Goal: Find contact information: Find contact information

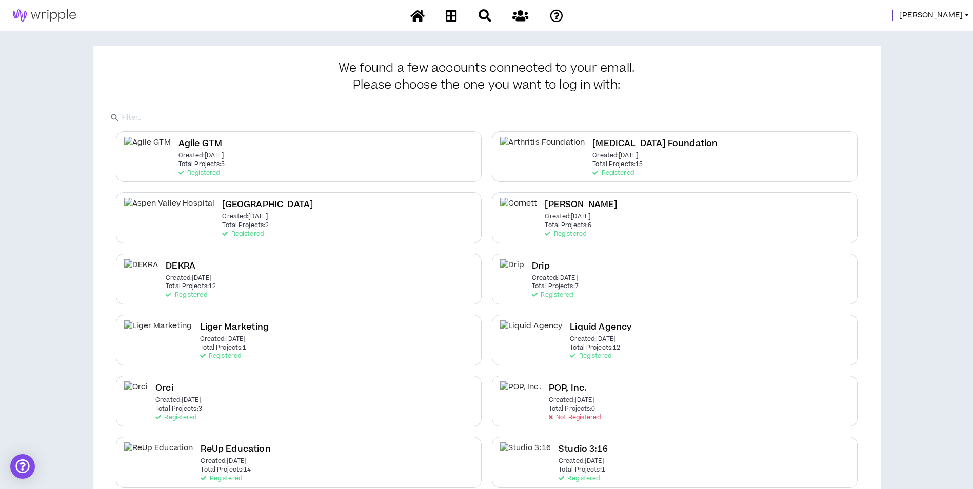
click at [952, 15] on span "[PERSON_NAME]" at bounding box center [931, 15] width 64 height 11
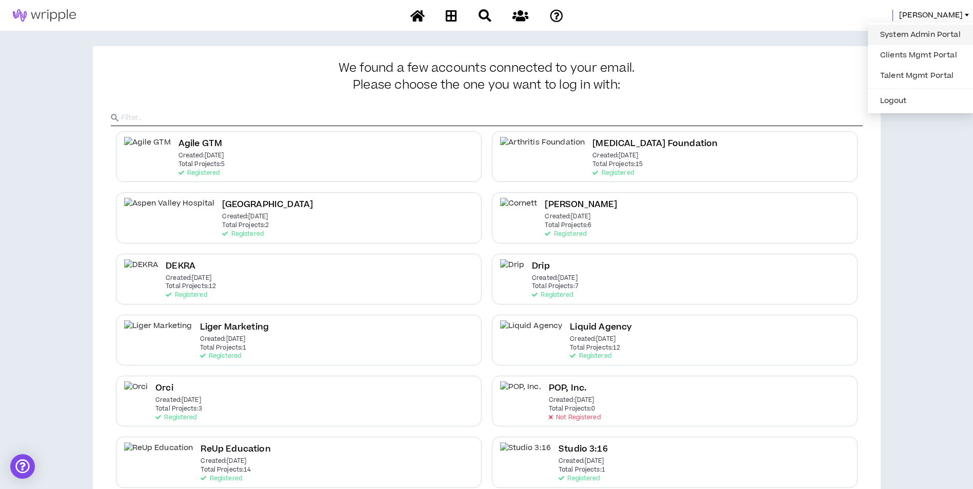
click at [919, 34] on link "System Admin Portal" at bounding box center [920, 34] width 93 height 15
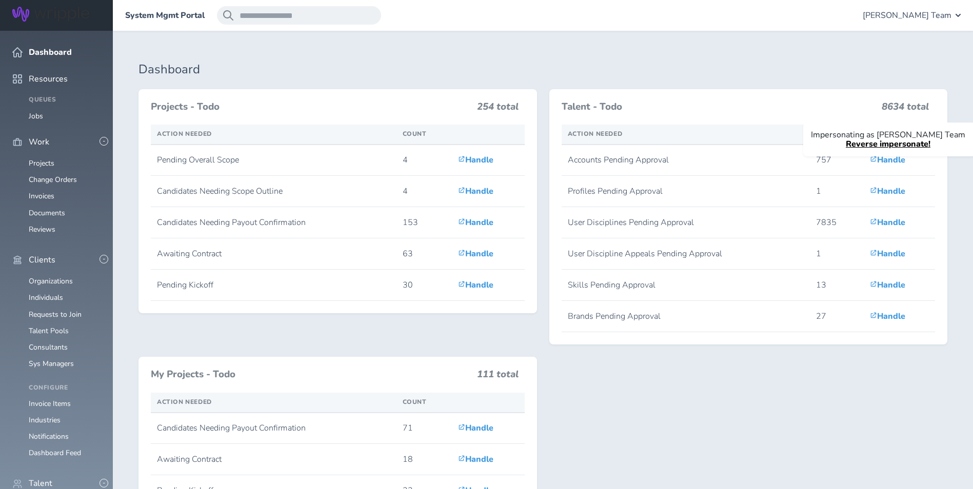
drag, startPoint x: 534, startPoint y: 140, endPoint x: 370, endPoint y: 99, distance: 169.2
click at [370, 99] on div "Projects - Todo 254 total Action Needed Count Pending Overall Scope 4 Handle Ca…" at bounding box center [338, 201] width 386 height 212
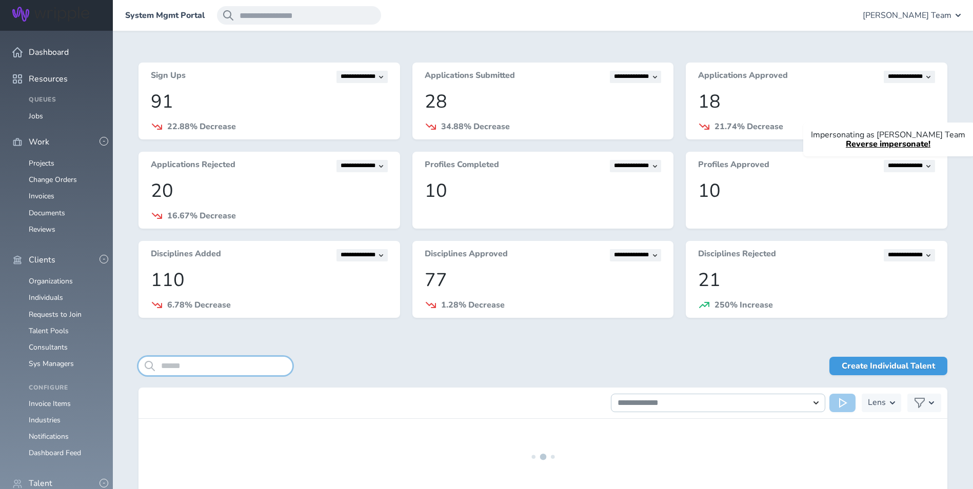
click at [242, 366] on input "search" at bounding box center [216, 366] width 154 height 18
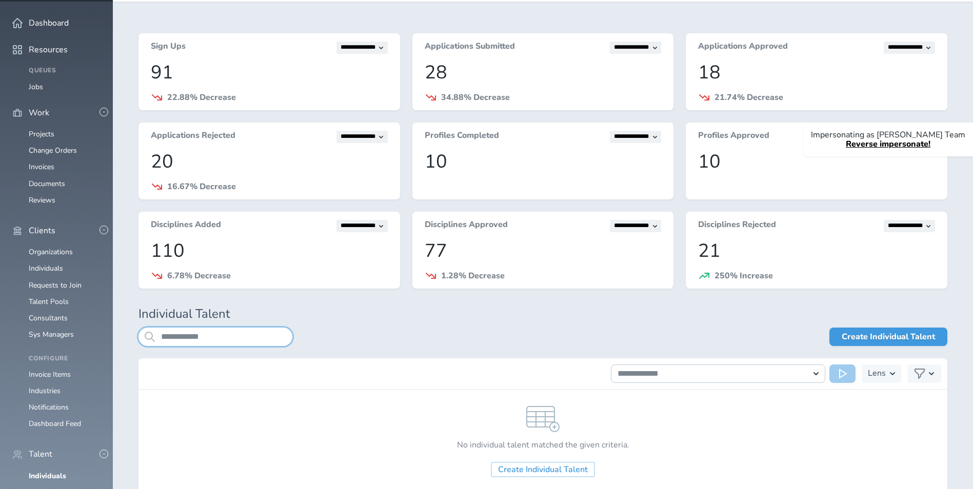
scroll to position [85, 0]
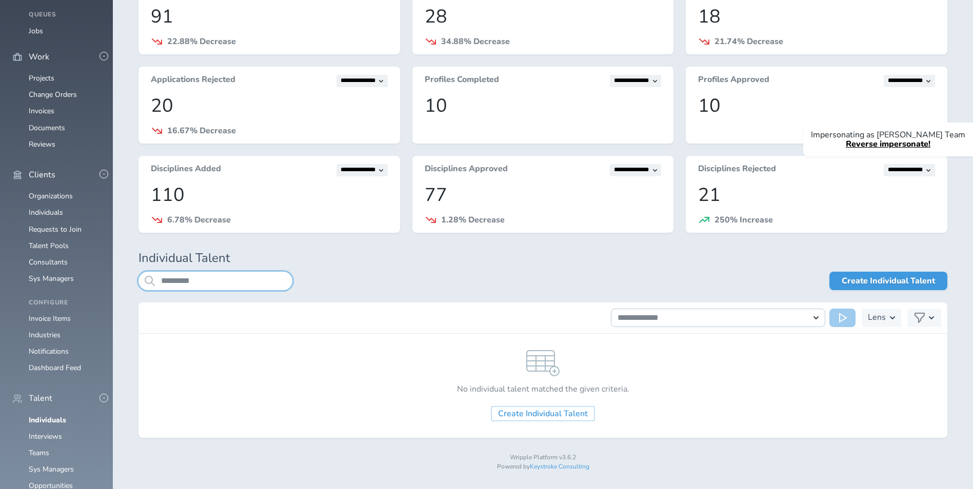
type input "*********"
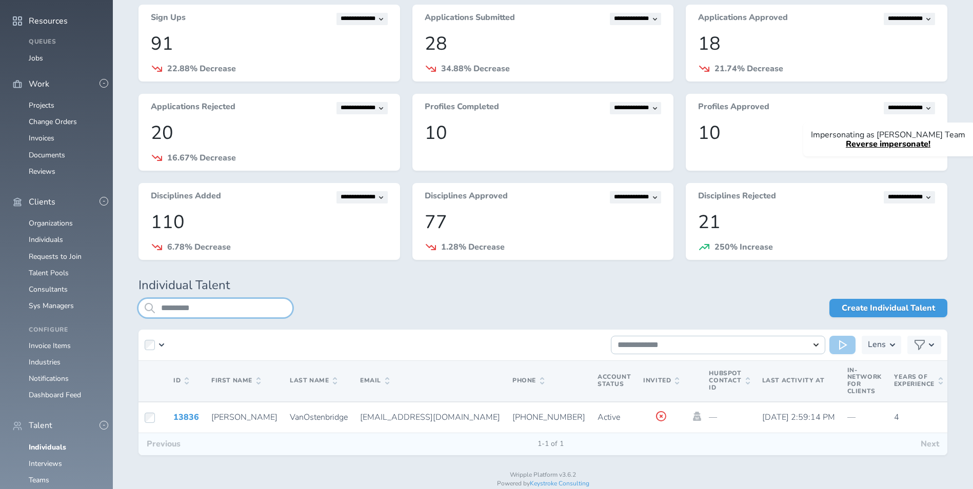
scroll to position [83, 0]
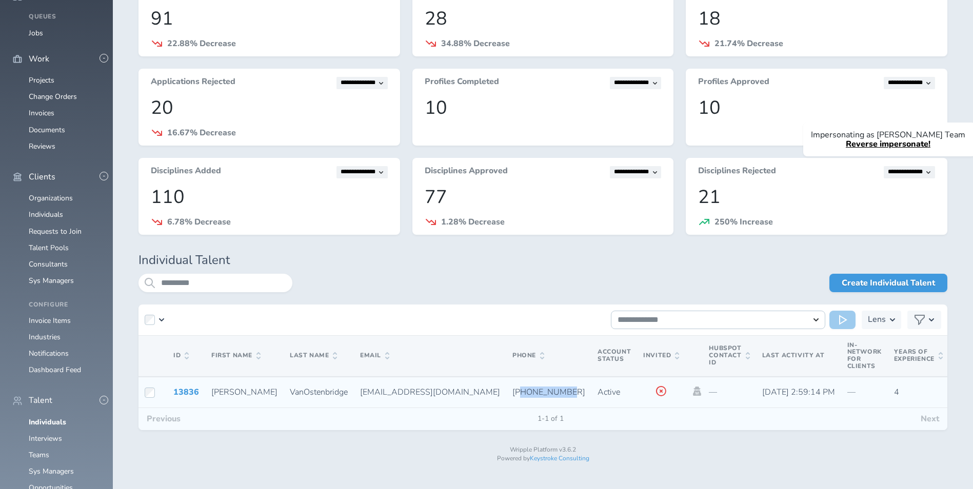
drag, startPoint x: 448, startPoint y: 391, endPoint x: 499, endPoint y: 394, distance: 50.3
click at [506, 394] on td "[PHONE_NUMBER]" at bounding box center [548, 392] width 85 height 31
copy span "8644341731"
